Goal: Find specific page/section: Find specific page/section

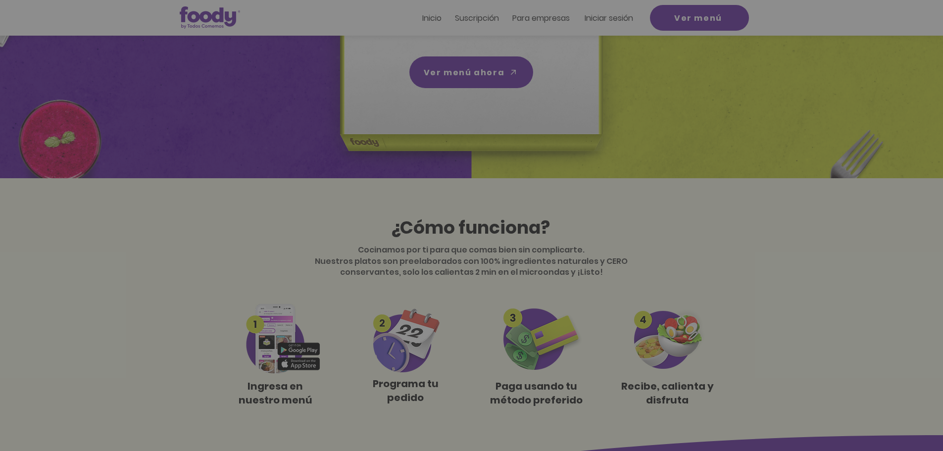
click at [562, 141] on icon "Volver al sitio" at bounding box center [563, 141] width 8 height 8
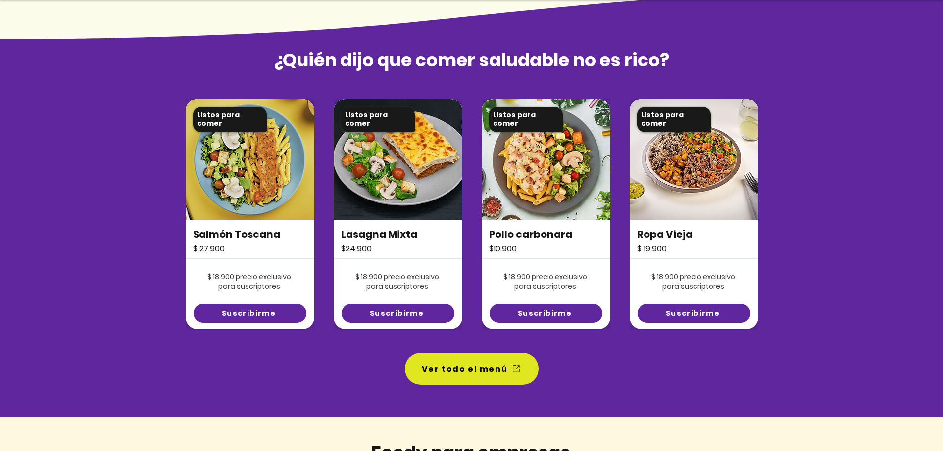
scroll to position [693, 0]
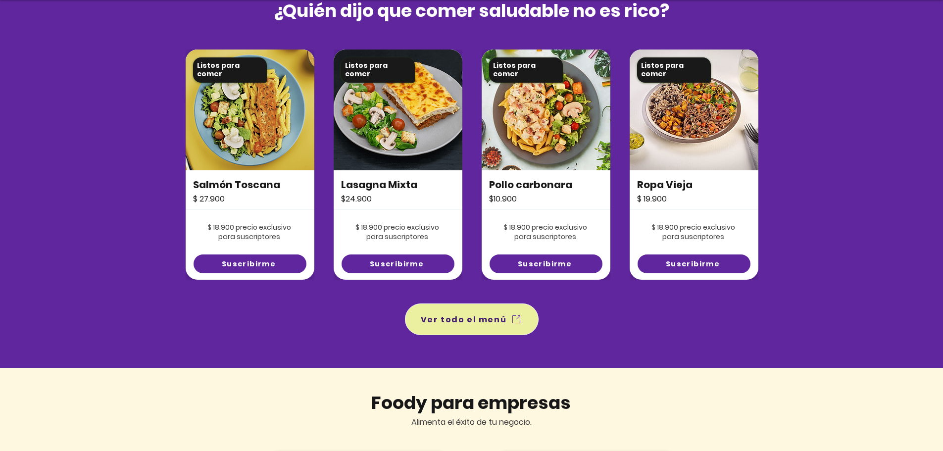
click at [510, 322] on icon "Ver todo el menú" at bounding box center [516, 319] width 12 height 12
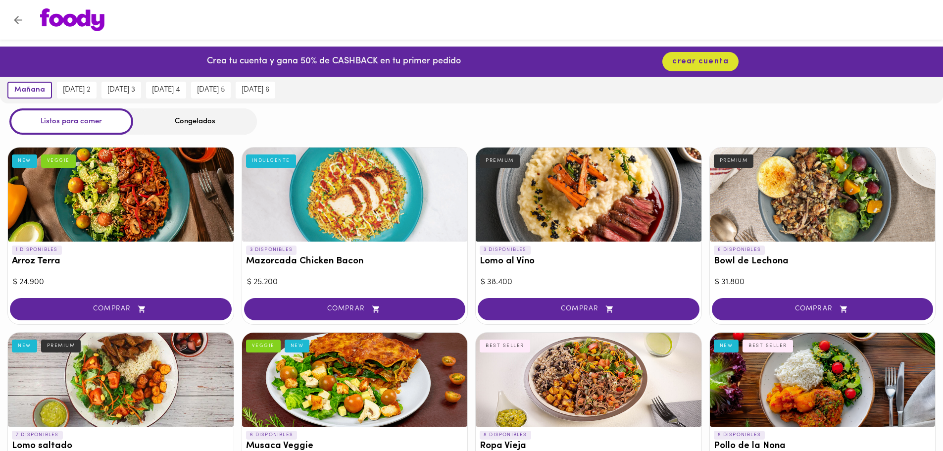
click at [879, 205] on div at bounding box center [823, 195] width 226 height 94
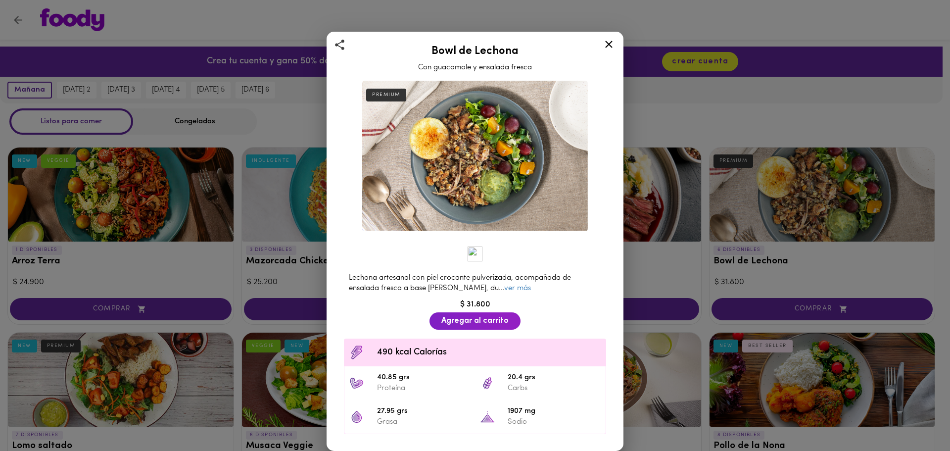
click at [607, 43] on icon at bounding box center [609, 44] width 12 height 12
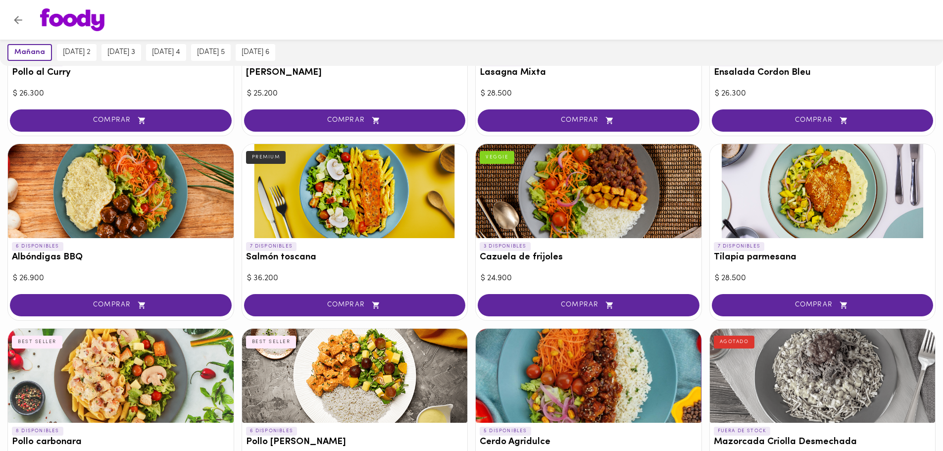
scroll to position [949, 0]
